Goal: Find specific page/section: Find specific page/section

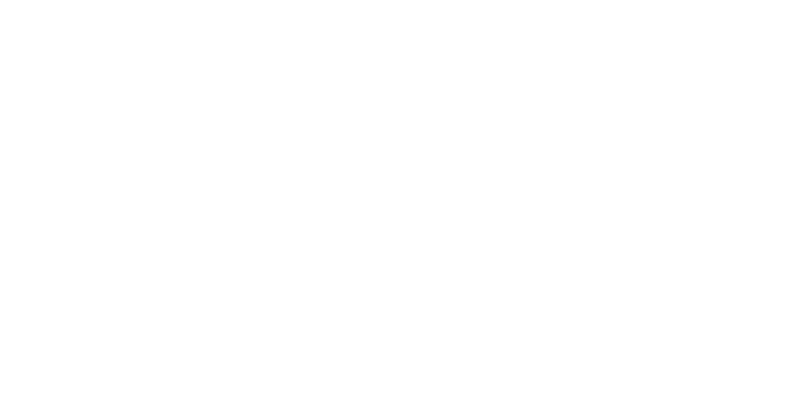
scroll to position [290, 0]
click at [236, 256] on div "In this section Enrollment Success Retention Completion Tableau Training employ…" at bounding box center [393, 368] width 530 height 1190
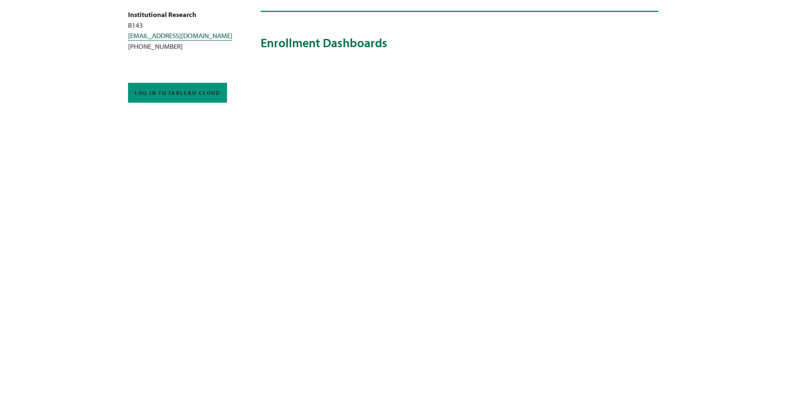
scroll to position [207, 0]
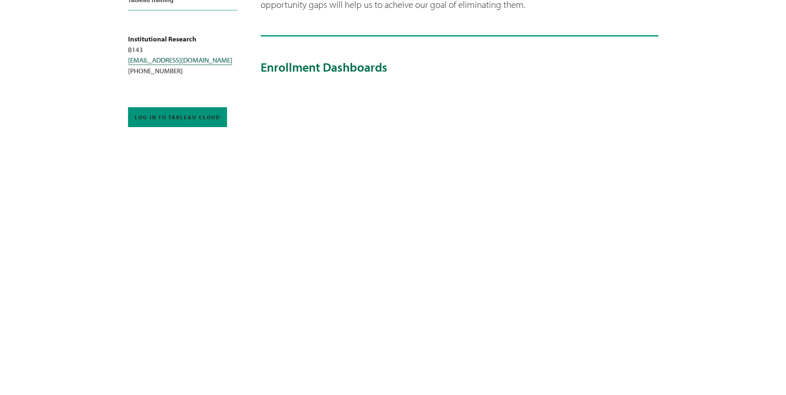
scroll to position [249, 0]
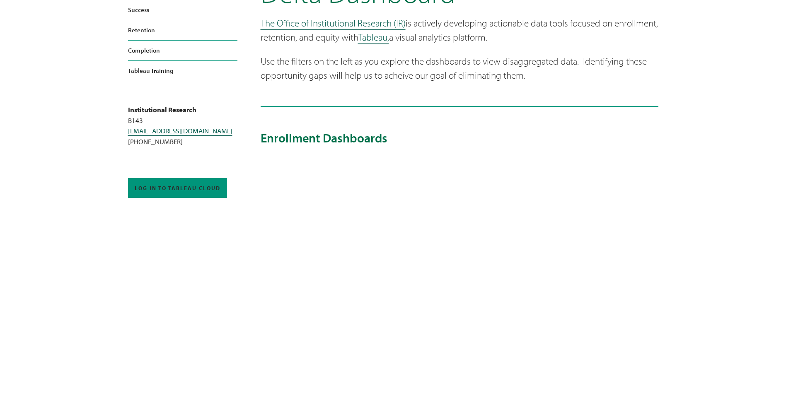
scroll to position [41, 0]
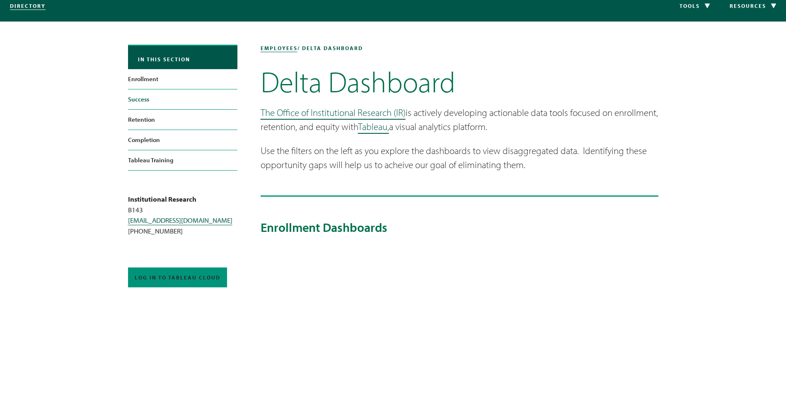
click at [155, 100] on link "Success" at bounding box center [182, 99] width 109 height 20
click at [148, 95] on link "Success" at bounding box center [182, 99] width 109 height 20
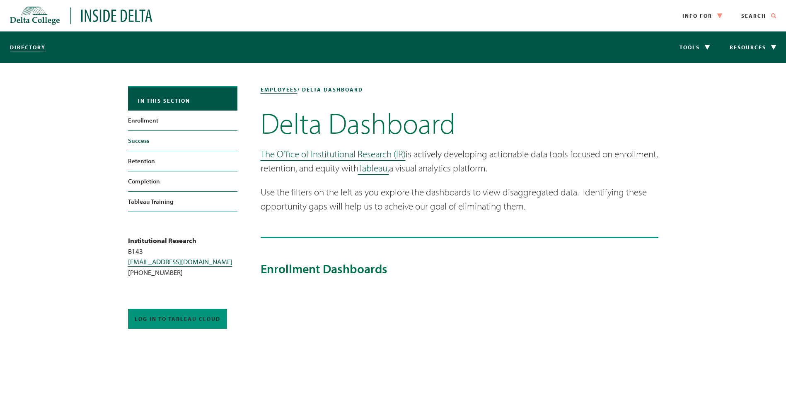
click at [154, 140] on link "Success" at bounding box center [182, 141] width 109 height 20
click at [148, 140] on link "Success" at bounding box center [182, 141] width 109 height 20
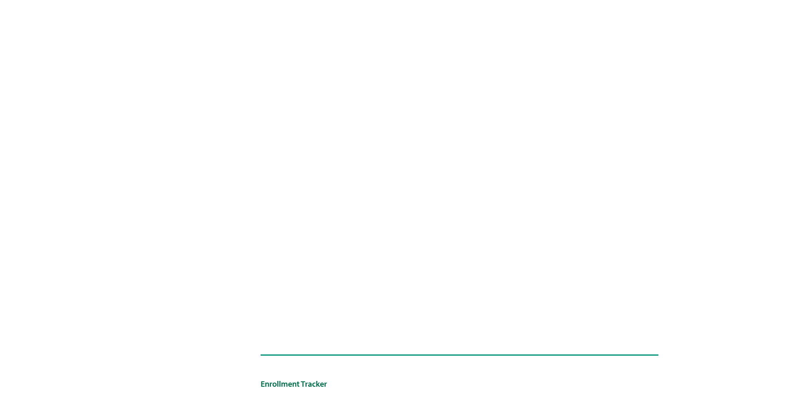
scroll to position [912, 0]
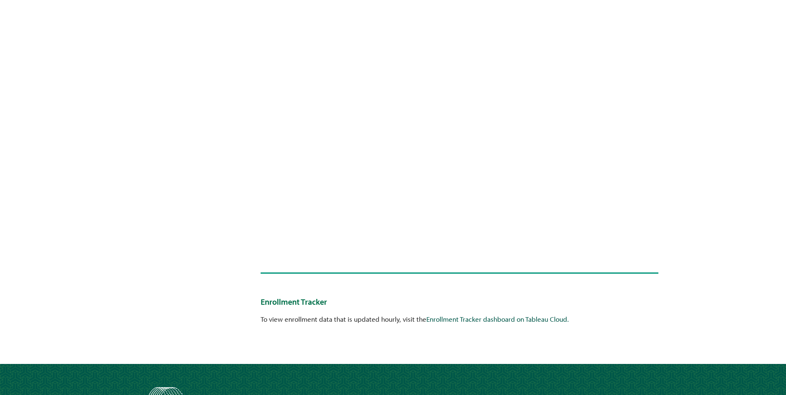
click at [466, 321] on link "Enrollment Tracker dashboard on Tableau Cloud." at bounding box center [497, 319] width 143 height 9
